Goal: Task Accomplishment & Management: Use online tool/utility

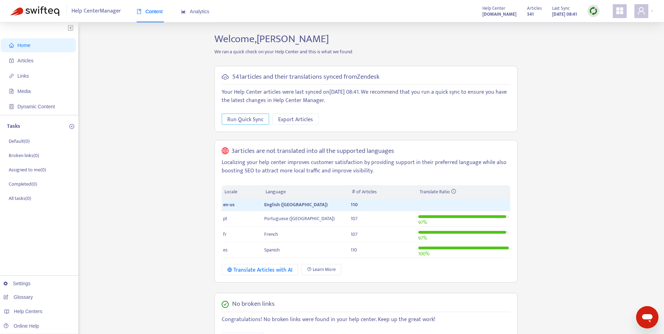
click at [248, 117] on span "Run Quick Sync" at bounding box center [245, 119] width 36 height 9
click at [28, 63] on span "Articles" at bounding box center [39, 61] width 61 height 14
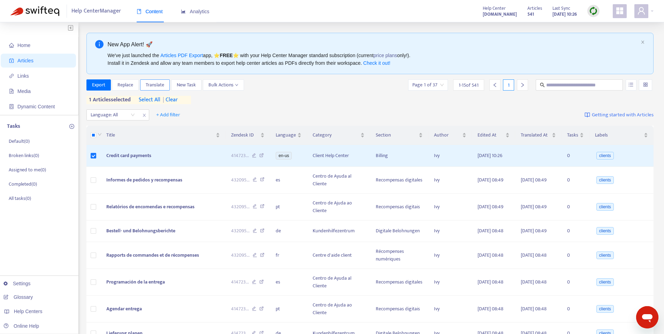
click at [147, 85] on span "Translate" at bounding box center [155, 85] width 18 height 8
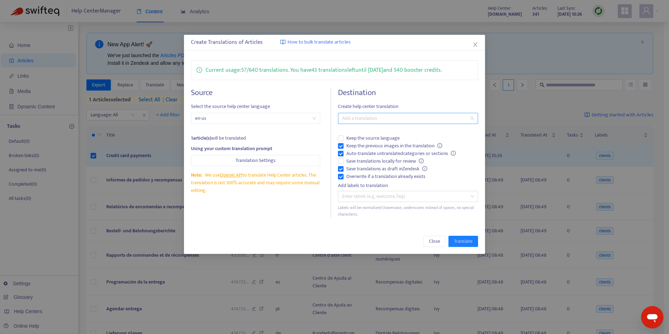
click at [356, 118] on div at bounding box center [404, 118] width 129 height 8
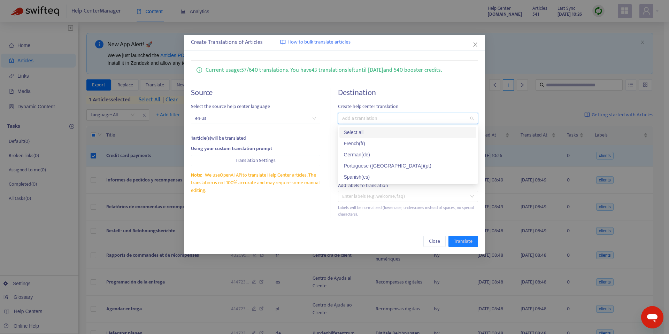
click at [358, 130] on div "Select all" at bounding box center [407, 133] width 129 height 8
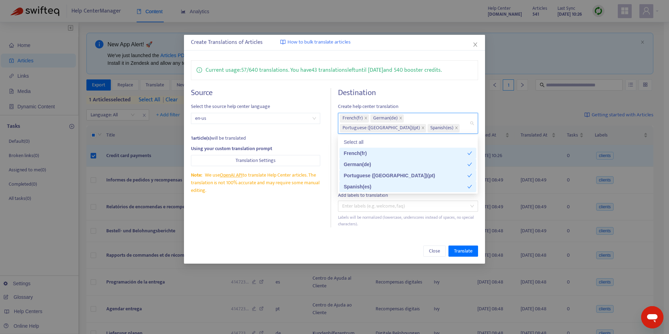
click at [304, 208] on div "Source Select the source help center language en-us 1 article(s) will be transl…" at bounding box center [261, 157] width 140 height 139
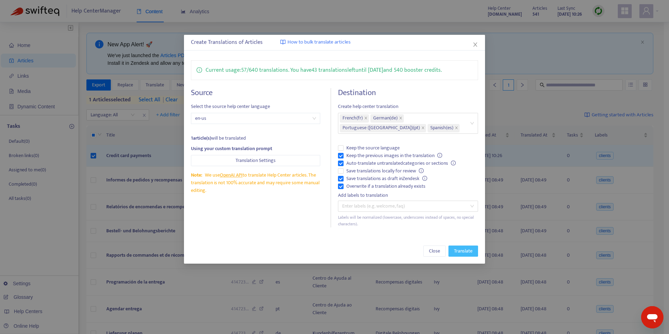
click at [464, 253] on span "Translate" at bounding box center [463, 251] width 18 height 8
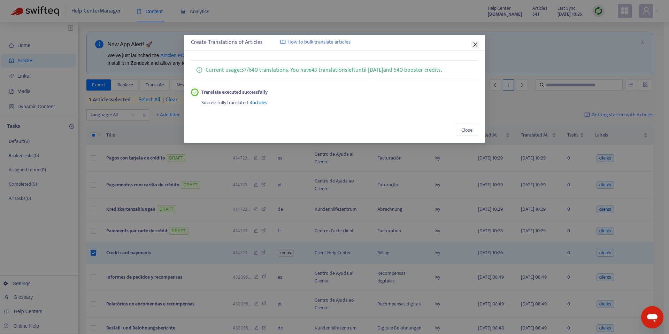
click at [479, 44] on span "Close" at bounding box center [475, 45] width 8 height 6
